Goal: Information Seeking & Learning: Learn about a topic

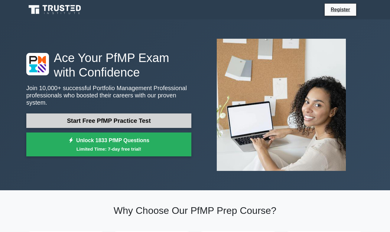
click at [134, 121] on link "Start Free PfMP Practice Test" at bounding box center [108, 120] width 165 height 15
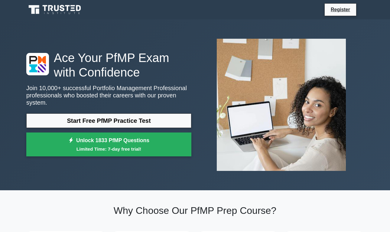
click at [53, 6] on icon at bounding box center [50, 8] width 5 height 6
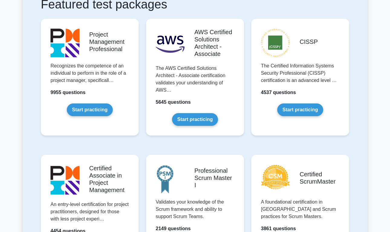
scroll to position [200, 0]
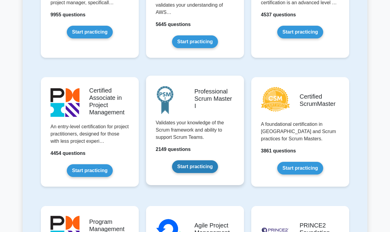
click at [195, 165] on link "Start practicing" at bounding box center [195, 166] width 46 height 13
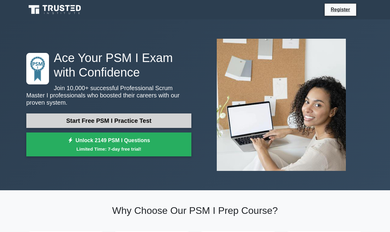
click at [146, 120] on link "Start Free PSM I Practice Test" at bounding box center [108, 120] width 165 height 15
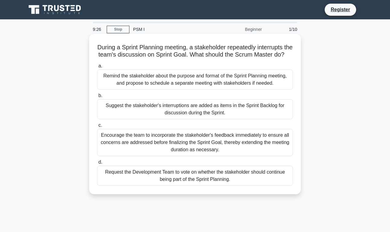
click at [266, 150] on div "Encourage the team to incorporate the stakeholder's feedback immediately to ens…" at bounding box center [195, 142] width 196 height 27
click at [97, 127] on input "c. Encourage the team to incorporate the stakeholder's feedback immediately to …" at bounding box center [97, 125] width 0 height 4
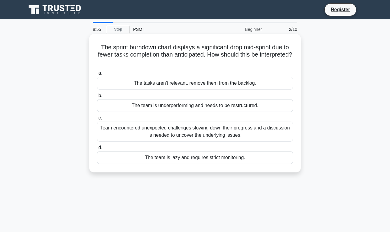
drag, startPoint x: 114, startPoint y: 47, endPoint x: 198, endPoint y: 66, distance: 85.7
click at [198, 66] on h5 "The sprint burndown chart displays a significant drop mid-sprint due to fewer t…" at bounding box center [195, 55] width 197 height 22
click at [133, 59] on h5 "The sprint burndown chart displays a significant drop mid-sprint due to fewer t…" at bounding box center [195, 55] width 197 height 22
drag, startPoint x: 114, startPoint y: 52, endPoint x: 242, endPoint y: 173, distance: 176.2
click at [242, 173] on div "The sprint burndown chart displays a significant drop mid-sprint due to fewer t…" at bounding box center [195, 108] width 345 height 146
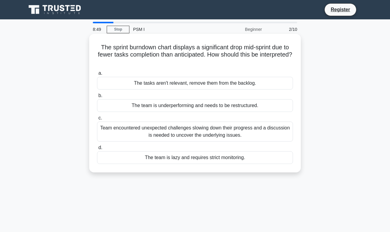
copy div "The sprint burndown chart displays a significant drop mid-sprint due to fewer t…"
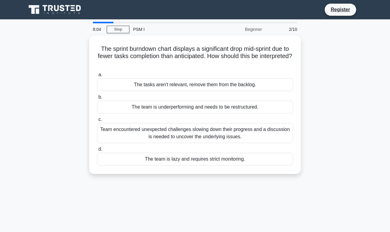
click at [107, 191] on div "8:04 Stop PSM I Beginner 2/10 The sprint burndown chart displays a significant …" at bounding box center [195, 173] width 345 height 303
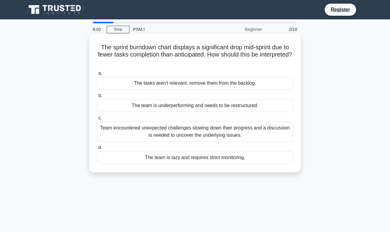
click at [140, 127] on div "Team encountered unexpected challenges slowing down their progress and a discus…" at bounding box center [195, 132] width 196 height 20
click at [97, 120] on input "c. Team encountered unexpected challenges slowing down their progress and a dis…" at bounding box center [97, 118] width 0 height 4
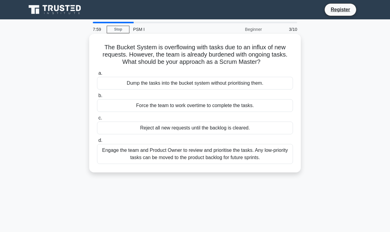
drag, startPoint x: 114, startPoint y: 48, endPoint x: 216, endPoint y: 166, distance: 156.0
click at [216, 166] on div "The Bucket System is overflowing with tasks due to an influx of new requests. H…" at bounding box center [195, 103] width 207 height 134
copy div "The Bucket System is overflowing with tasks due to an influx of new requests. H…"
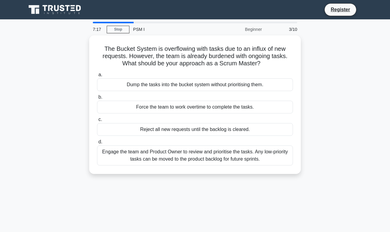
click at [208, 203] on div "7:17 Stop PSM I Beginner 3/10 The Bucket System is overflowing with tasks due t…" at bounding box center [195, 173] width 345 height 303
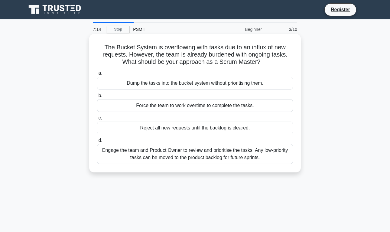
click at [214, 153] on div "Engage the team and Product Owner to review and prioritise the tasks. Any low-p…" at bounding box center [195, 154] width 196 height 20
click at [97, 143] on input "d. Engage the team and Product Owner to review and prioritise the tasks. Any lo…" at bounding box center [97, 141] width 0 height 4
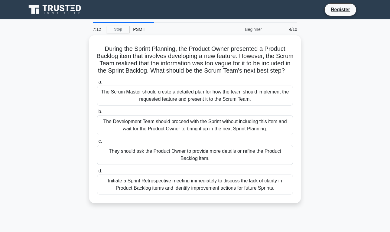
drag, startPoint x: 106, startPoint y: 45, endPoint x: 201, endPoint y: 206, distance: 186.8
click at [201, 206] on div "During the Sprint Planning, the Product Owner presented a Product Backlog item …" at bounding box center [195, 122] width 345 height 175
copy div "During the Sprint Planning, the Product Owner presented a Product Backlog item …"
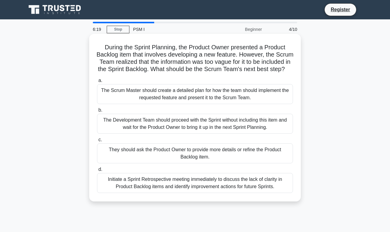
click at [153, 150] on div "They should ask the Product Owner to provide more details or refine the Product…" at bounding box center [195, 153] width 196 height 20
click at [97, 142] on input "c. They should ask the Product Owner to provide more details or refine the Prod…" at bounding box center [97, 140] width 0 height 4
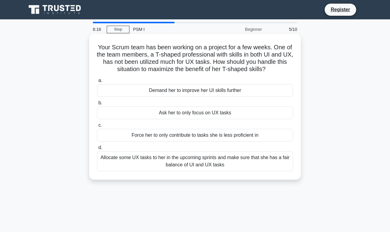
drag, startPoint x: 117, startPoint y: 55, endPoint x: 213, endPoint y: 172, distance: 150.9
click at [213, 172] on div "Your Scrum team has been working on a project for a few weeks. One of the team …" at bounding box center [195, 106] width 207 height 141
copy div "Your Scrum team has been working on a project for a few weeks. One of the team …"
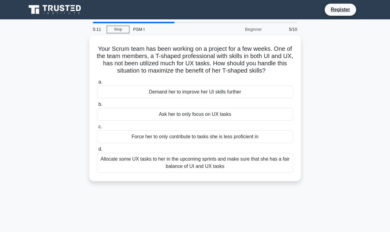
click at [334, 110] on div "Your Scrum team has been working on a project for a few weeks. One of the team …" at bounding box center [195, 111] width 345 height 153
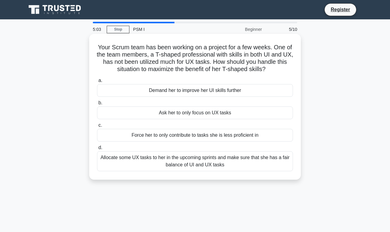
click at [206, 113] on div "Ask her to only focus on UX tasks" at bounding box center [195, 113] width 196 height 13
click at [97, 105] on input "b. Ask her to only focus on UX tasks" at bounding box center [97, 103] width 0 height 4
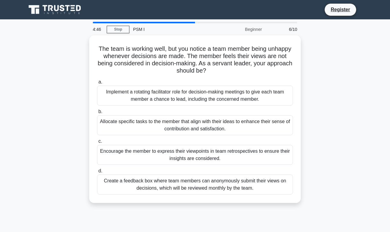
click at [324, 105] on div "The team is working well, but you notice a team member being unhappy whenever d…" at bounding box center [195, 122] width 345 height 175
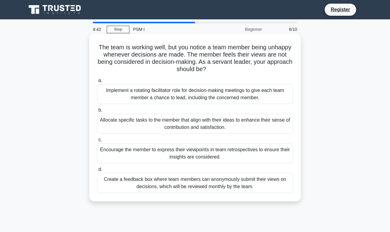
drag, startPoint x: 99, startPoint y: 44, endPoint x: 207, endPoint y: 198, distance: 188.0
click at [207, 198] on div "The team is working well, but you notice a team member being unhappy whenever d…" at bounding box center [195, 117] width 207 height 163
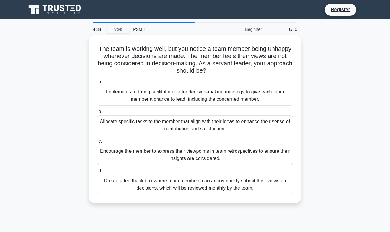
copy div "The team is working well, but you notice a team member being unhappy whenever d…"
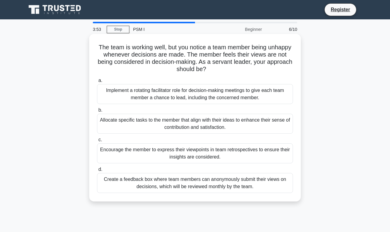
click at [183, 152] on div "Encourage the member to express their viewpoints in team retrospectives to ensu…" at bounding box center [195, 153] width 196 height 20
click at [97, 142] on input "c. Encourage the member to express their viewpoints in team retrospectives to e…" at bounding box center [97, 140] width 0 height 4
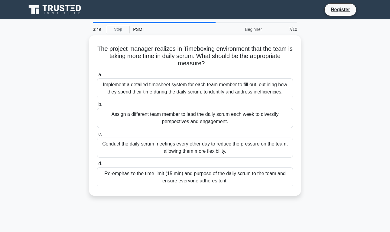
drag, startPoint x: 96, startPoint y: 47, endPoint x: 170, endPoint y: 198, distance: 168.4
click at [170, 198] on div "The project manager realizes in Timeboxing environment that the team is taking …" at bounding box center [195, 119] width 345 height 168
copy div "The project manager realizes in Timeboxing environment that the team is taking …"
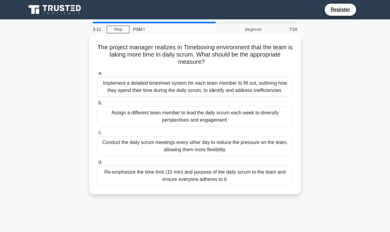
click at [183, 176] on div "Re-emphasize the time limit (15 min) and purpose of the daily scrum to the team…" at bounding box center [195, 176] width 196 height 20
click at [97, 164] on input "d. Re-emphasize the time limit (15 min) and purpose of the daily scrum to the t…" at bounding box center [97, 162] width 0 height 4
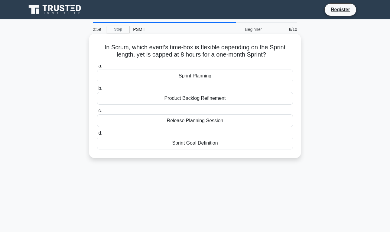
click at [117, 75] on div "Sprint Planning" at bounding box center [195, 76] width 196 height 13
click at [97, 68] on input "a. Sprint Planning" at bounding box center [97, 66] width 0 height 4
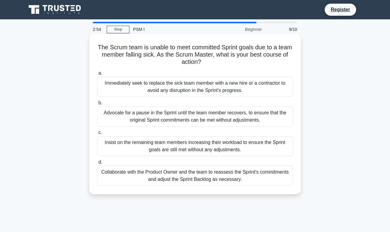
drag, startPoint x: 95, startPoint y: 44, endPoint x: 157, endPoint y: 192, distance: 160.6
click at [157, 192] on div "The Scrum team is unable to meet committed Sprint goals due to a team member fa…" at bounding box center [195, 114] width 207 height 156
copy div "The Scrum team is unable to meet committed Sprint goals due to a team member fa…"
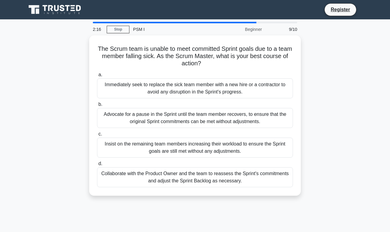
click at [321, 151] on div "The Scrum team is unable to meet committed Sprint goals due to a team member fa…" at bounding box center [195, 119] width 345 height 168
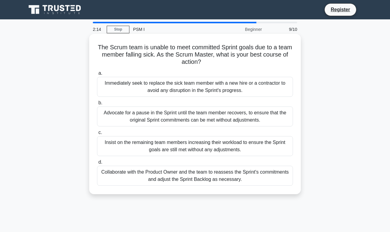
click at [179, 177] on div "Collaborate with the Product Owner and the team to reassess the Sprint's commit…" at bounding box center [195, 176] width 196 height 20
click at [97, 164] on input "d. Collaborate with the Product Owner and the team to reassess the Sprint's com…" at bounding box center [97, 162] width 0 height 4
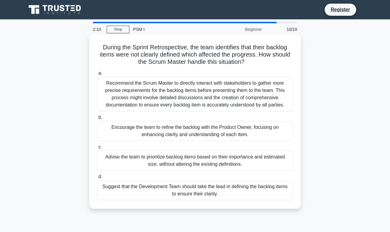
drag, startPoint x: 99, startPoint y: 46, endPoint x: 166, endPoint y: 205, distance: 172.1
click at [166, 205] on div "During the Sprint Retrospective, the team identifies that their backlog items w…" at bounding box center [195, 121] width 207 height 170
copy div "During the Sprint Retrospective, the team identifies that their backlog items w…"
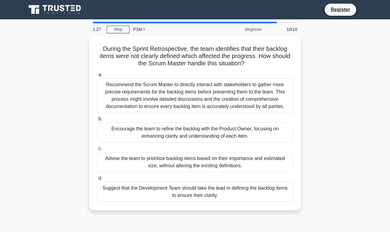
copy div "During the Sprint Retrospective, the team identifies that their backlog items w…"
click at [346, 113] on div "During the Sprint Retrospective, the team identifies that their backlog items w…" at bounding box center [195, 126] width 345 height 182
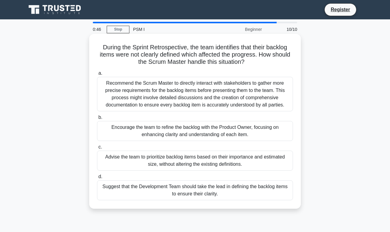
click at [211, 131] on div "Encourage the team to refine the backlog with the Product Owner, focusing on en…" at bounding box center [195, 131] width 196 height 20
click at [97, 120] on input "b. Encourage the team to refine the backlog with the Product Owner, focusing on…" at bounding box center [97, 118] width 0 height 4
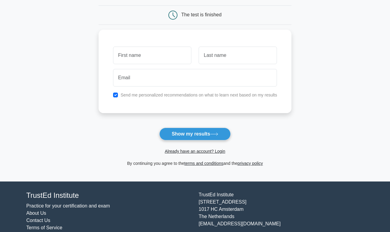
scroll to position [72, 0]
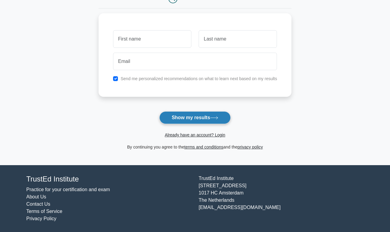
click at [198, 117] on button "Show my results" at bounding box center [194, 117] width 71 height 13
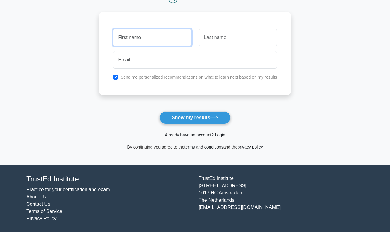
click at [140, 35] on input "text" at bounding box center [152, 38] width 78 height 18
click at [110, 143] on form "Wait, there is more! Continue to see your result The test is finished and the" at bounding box center [195, 56] width 193 height 189
click at [131, 36] on input "text" at bounding box center [152, 38] width 78 height 18
type input "aaa"
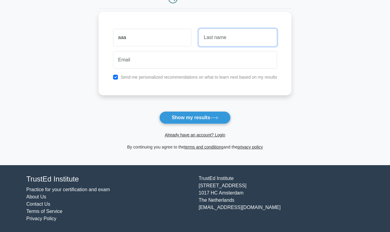
click at [209, 36] on input "text" at bounding box center [238, 38] width 78 height 18
type input "vvv"
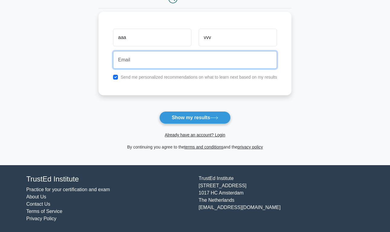
click at [170, 65] on input "email" at bounding box center [195, 60] width 164 height 18
type input "tatata1@toto.com"
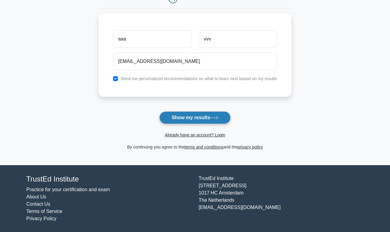
click at [190, 118] on button "Show my results" at bounding box center [194, 117] width 71 height 13
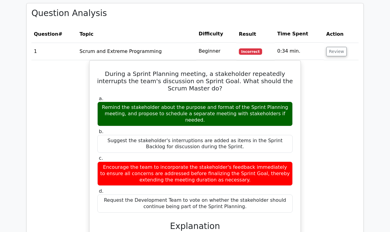
scroll to position [507, 0]
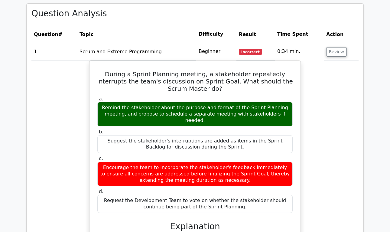
click at [187, 43] on td "Scrum and Extreme Programming" at bounding box center [136, 51] width 119 height 17
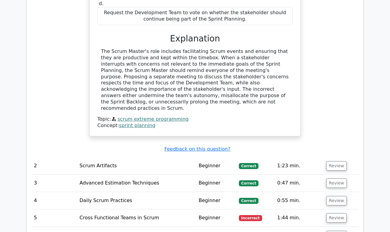
scroll to position [744, 0]
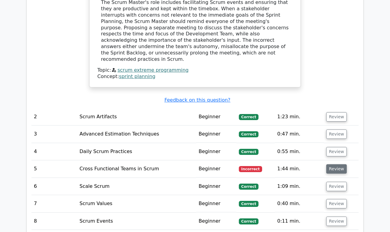
click at [330, 164] on button "Review" at bounding box center [337, 168] width 21 height 9
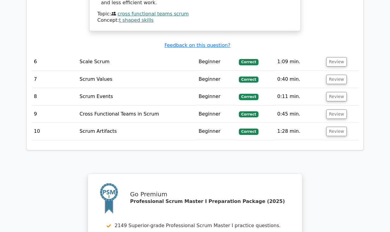
scroll to position [1166, 0]
